Goal: Information Seeking & Learning: Understand process/instructions

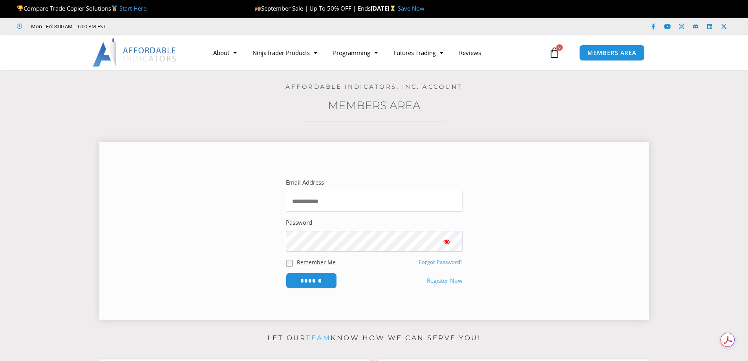
click at [323, 201] on input "Email Address" at bounding box center [374, 201] width 177 height 21
type input "**********"
click at [318, 282] on input "******" at bounding box center [311, 280] width 54 height 17
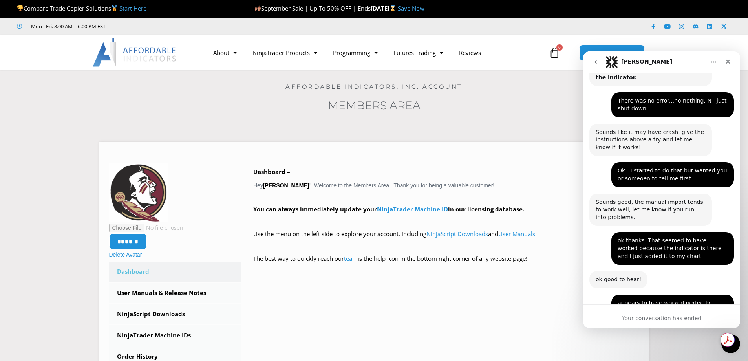
scroll to position [771, 0]
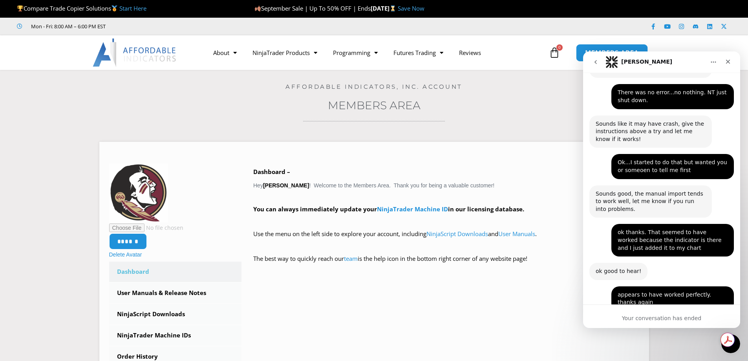
click at [581, 48] on link "MEMBERS AREA" at bounding box center [612, 53] width 72 height 18
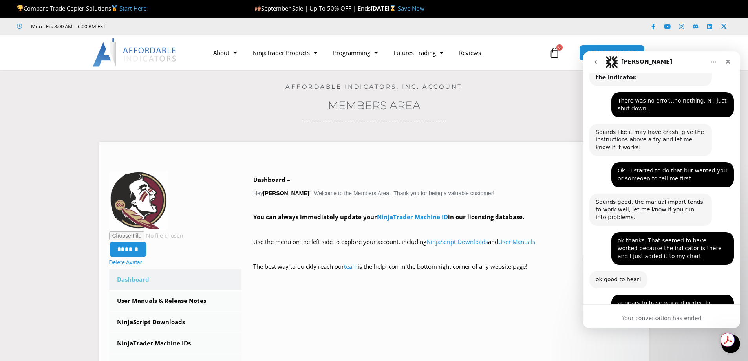
scroll to position [771, 0]
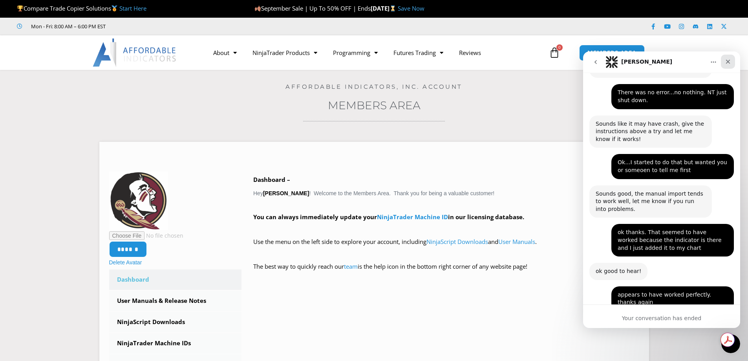
click at [728, 62] on icon "Close" at bounding box center [728, 62] width 4 height 4
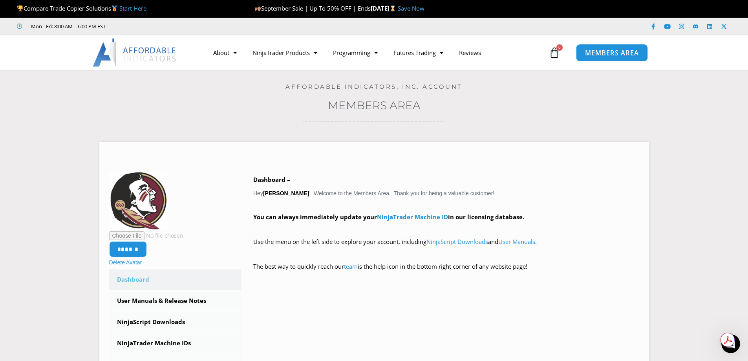
click at [626, 53] on span "MEMBERS AREA" at bounding box center [612, 52] width 54 height 7
click at [167, 303] on link "User Manuals & Release Notes" at bounding box center [175, 301] width 133 height 20
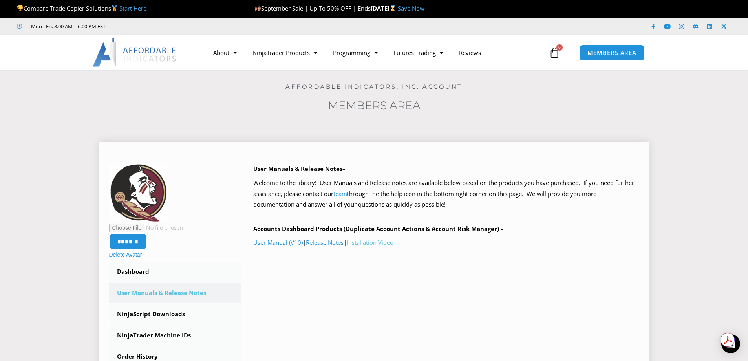
click at [376, 242] on link "Installation Video" at bounding box center [370, 242] width 47 height 8
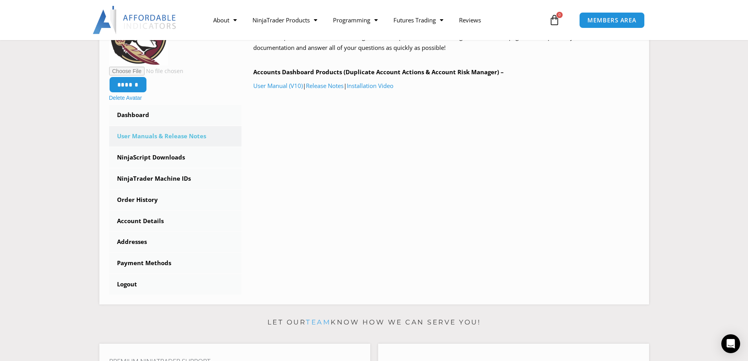
scroll to position [157, 0]
click at [175, 177] on link "NinjaTrader Machine IDs" at bounding box center [175, 178] width 133 height 20
